Goal: Task Accomplishment & Management: Use online tool/utility

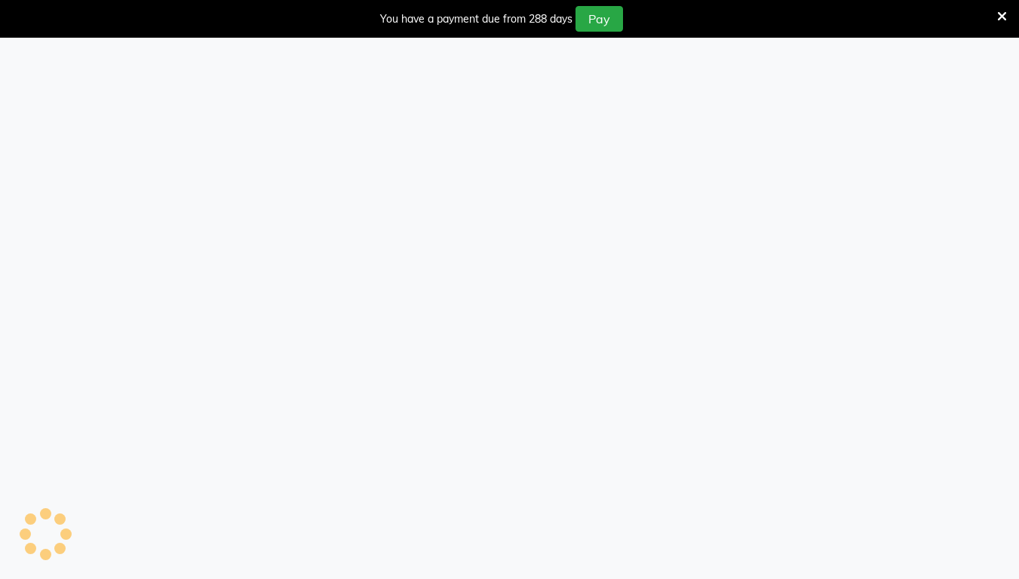
select select "5103"
select select "service"
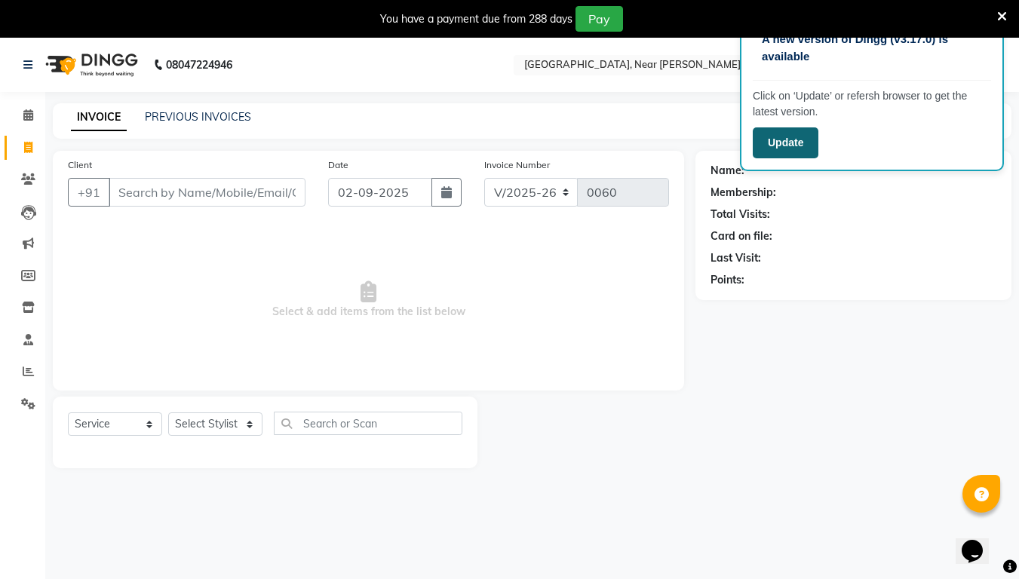
drag, startPoint x: 695, startPoint y: 176, endPoint x: 812, endPoint y: 143, distance: 121.3
click at [812, 143] on button "Update" at bounding box center [785, 142] width 66 height 31
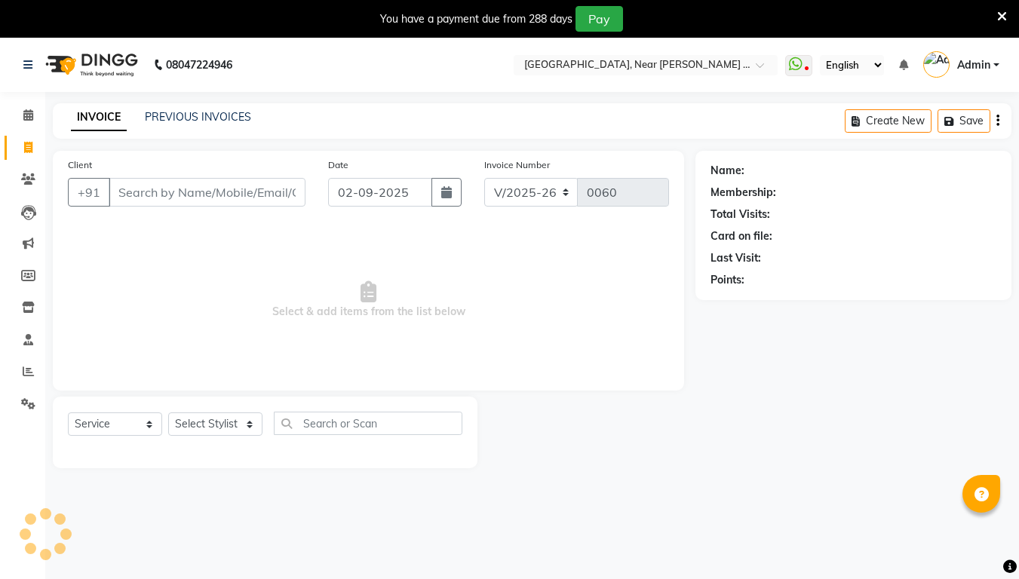
select select "5103"
select select "service"
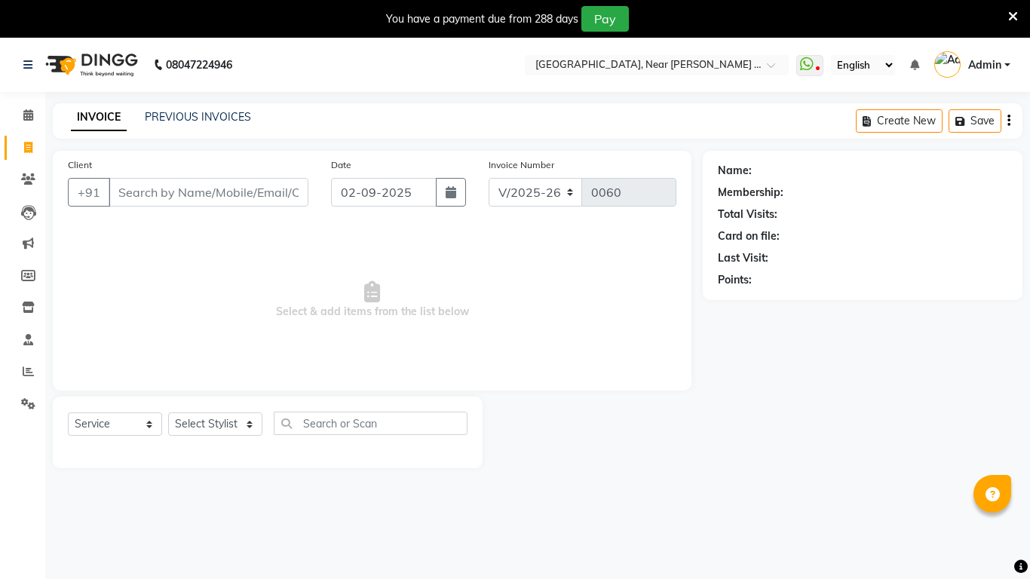
select select "5103"
select select "service"
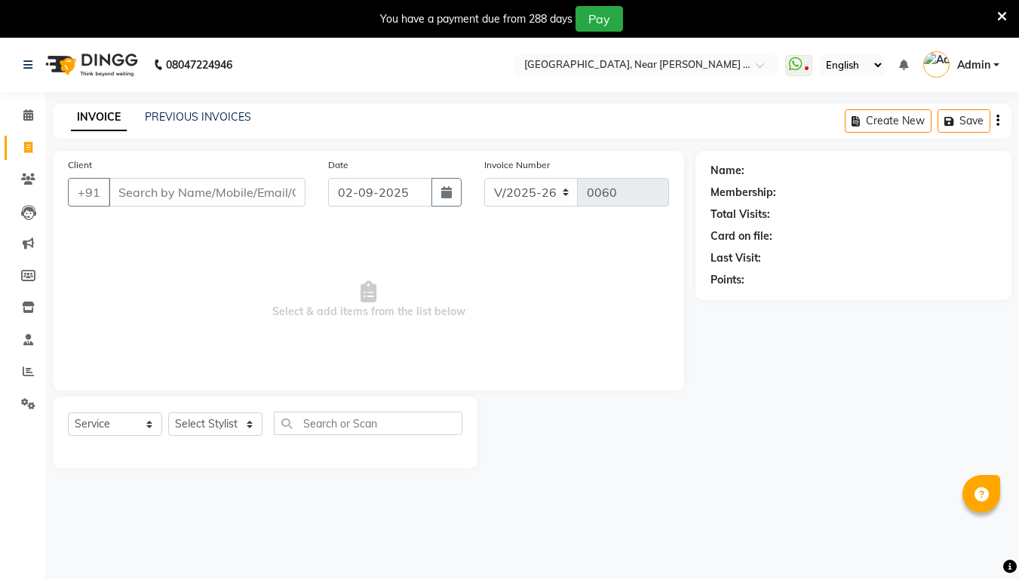
select select "5103"
select select "service"
select select "5103"
select select "service"
select select "5103"
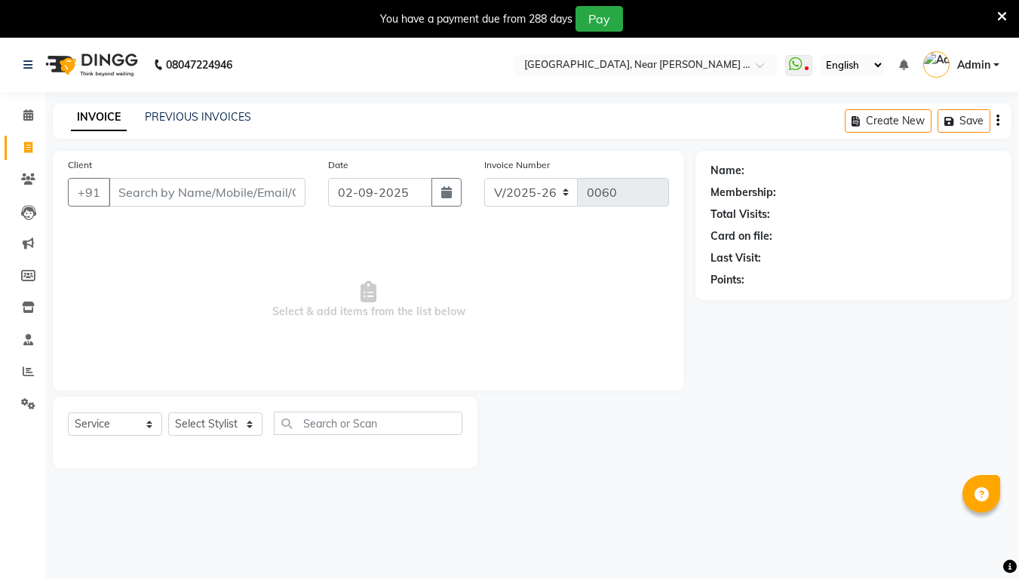
select select "service"
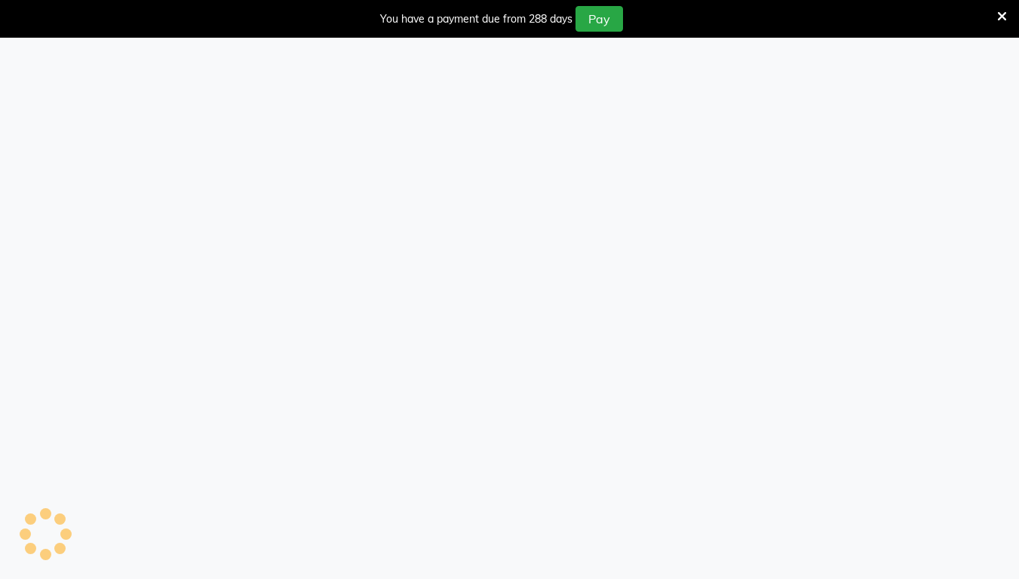
select select "5103"
select select "service"
